Goal: Transaction & Acquisition: Purchase product/service

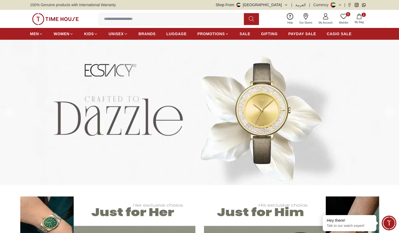
click at [287, 5] on icon "button" at bounding box center [286, 5] width 4 height 4
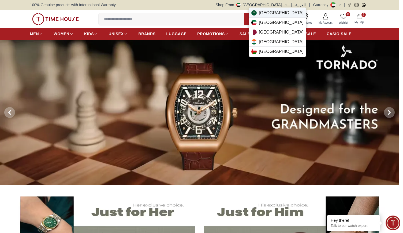
click at [268, 12] on span "Saudi Arabia" at bounding box center [281, 13] width 45 height 6
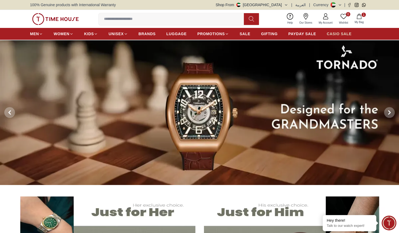
click at [341, 33] on span "CASIO SALE" at bounding box center [339, 33] width 25 height 5
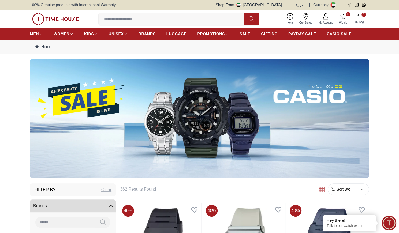
click at [63, 18] on img at bounding box center [55, 19] width 47 height 12
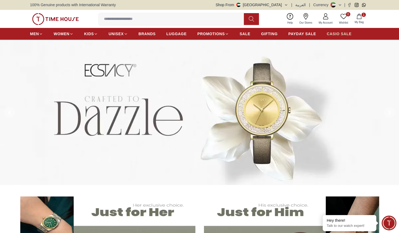
click at [337, 34] on span "CASIO SALE" at bounding box center [339, 33] width 25 height 5
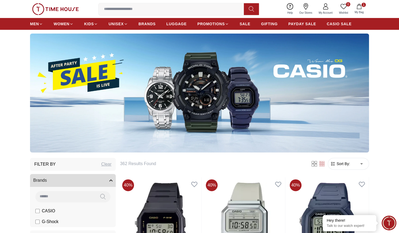
scroll to position [26, 0]
